Goal: Subscribe to service/newsletter

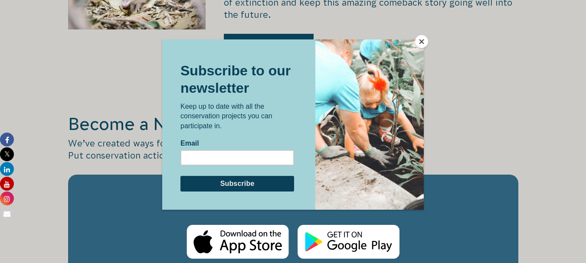
scroll to position [1412, 0]
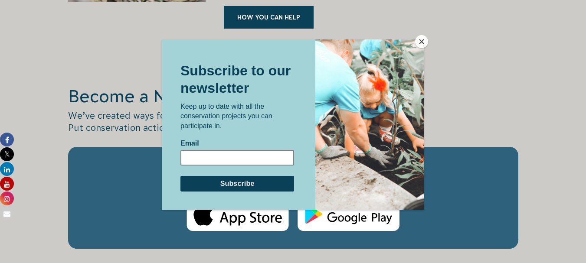
click at [191, 155] on input "Email" at bounding box center [238, 158] width 114 height 16
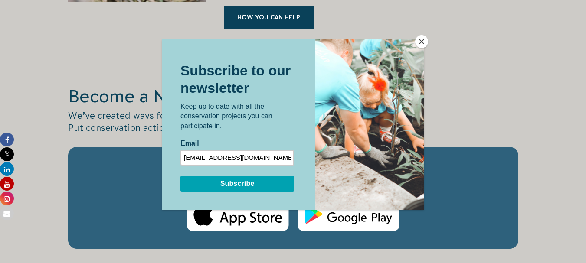
type input "[EMAIL_ADDRESS][DOMAIN_NAME]"
click at [223, 187] on input "Subscribe" at bounding box center [238, 184] width 114 height 16
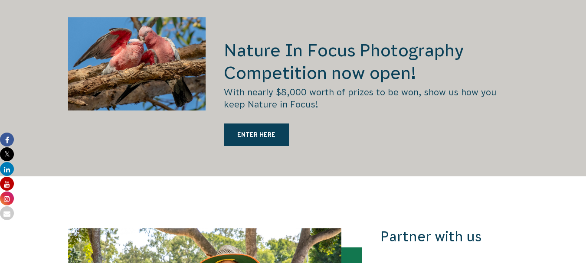
scroll to position [1692, 0]
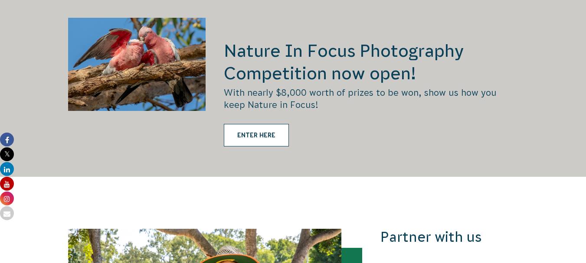
click at [253, 124] on link "ENTER HERE" at bounding box center [256, 135] width 65 height 23
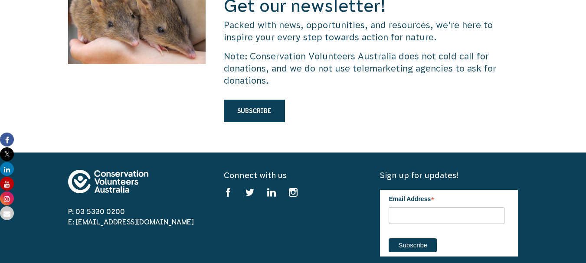
scroll to position [2573, 0]
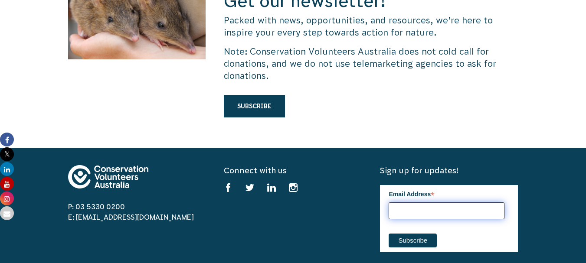
click at [400, 203] on input "Email Address *" at bounding box center [447, 211] width 116 height 17
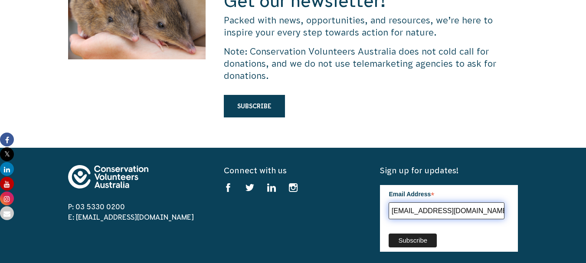
type input "[EMAIL_ADDRESS][DOMAIN_NAME]"
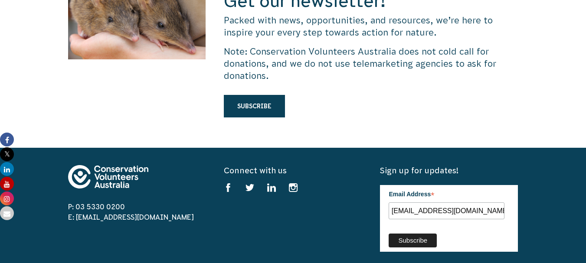
click at [402, 234] on input "Subscribe" at bounding box center [413, 241] width 48 height 14
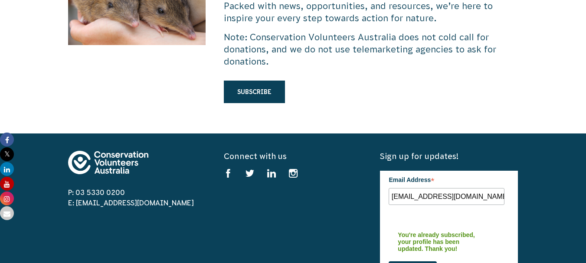
scroll to position [2588, 0]
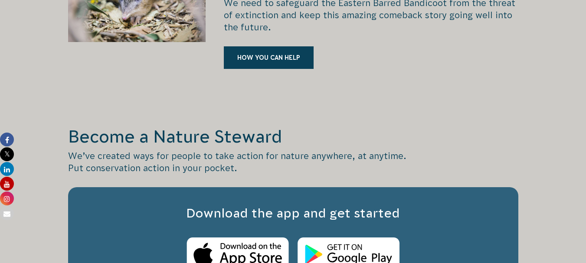
scroll to position [1373, 0]
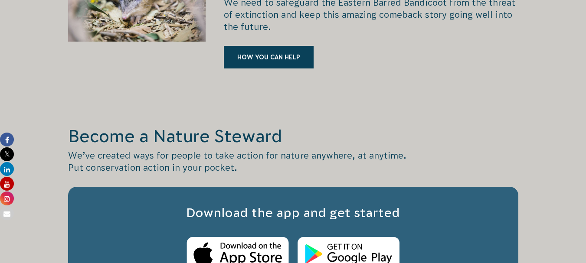
click at [345, 241] on img at bounding box center [349, 254] width 102 height 34
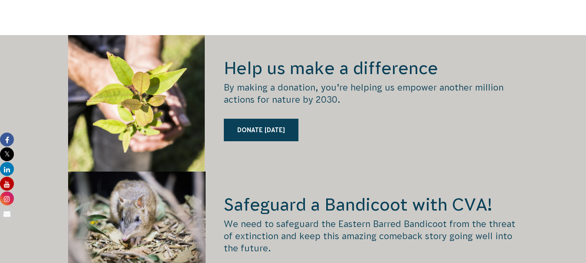
click at [423, 82] on p "By making a donation, you’re helping us empower another million actions for nat…" at bounding box center [371, 94] width 294 height 24
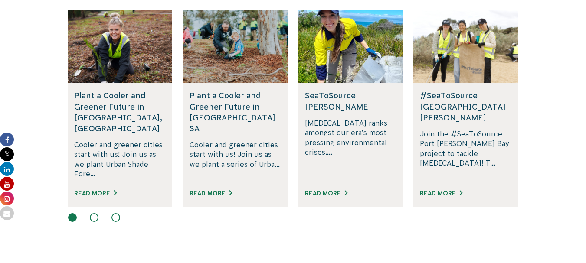
scroll to position [590, 0]
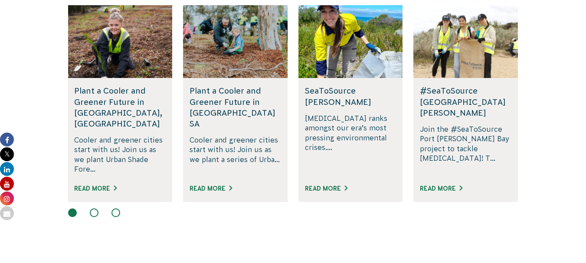
click at [95, 209] on button at bounding box center [94, 213] width 9 height 9
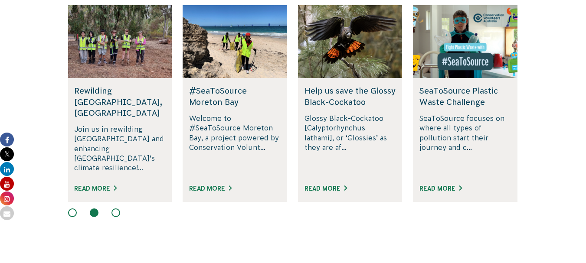
click at [115, 209] on button at bounding box center [116, 213] width 9 height 9
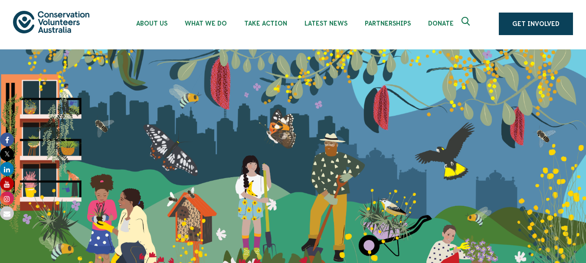
scroll to position [0, 0]
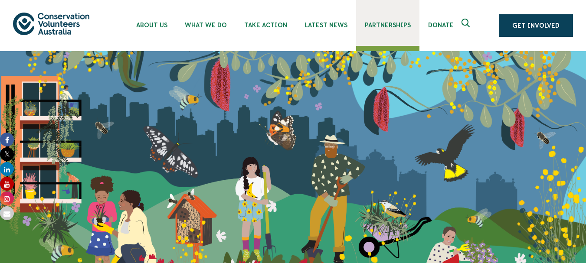
click at [371, 27] on span "Partnerships" at bounding box center [388, 25] width 46 height 7
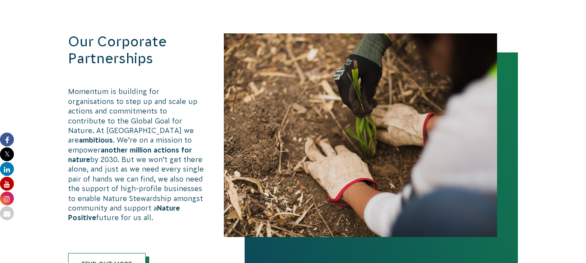
scroll to position [498, 0]
